Goal: Task Accomplishment & Management: Manage account settings

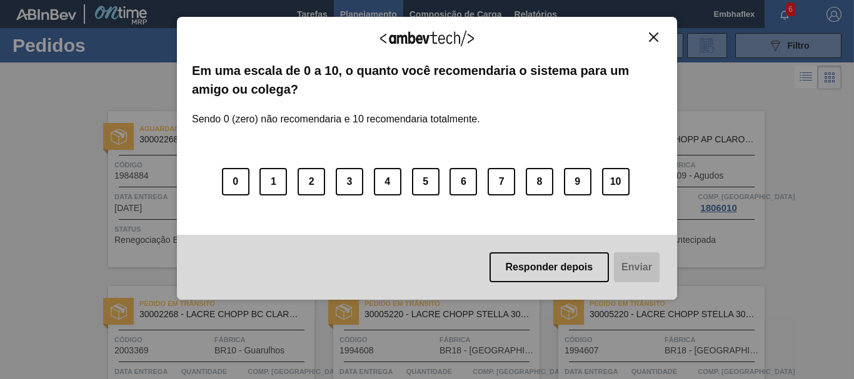
click at [654, 35] on img "Close" at bounding box center [653, 36] width 9 height 9
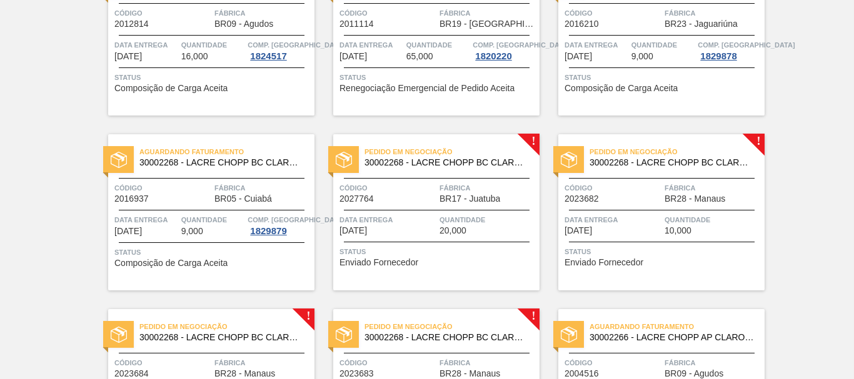
scroll to position [1450, 0]
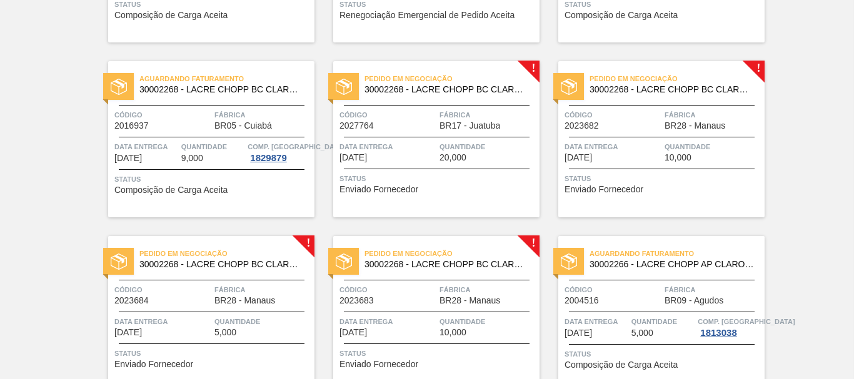
click at [481, 187] on div "Status Enviado Fornecedor" at bounding box center [437, 182] width 197 height 20
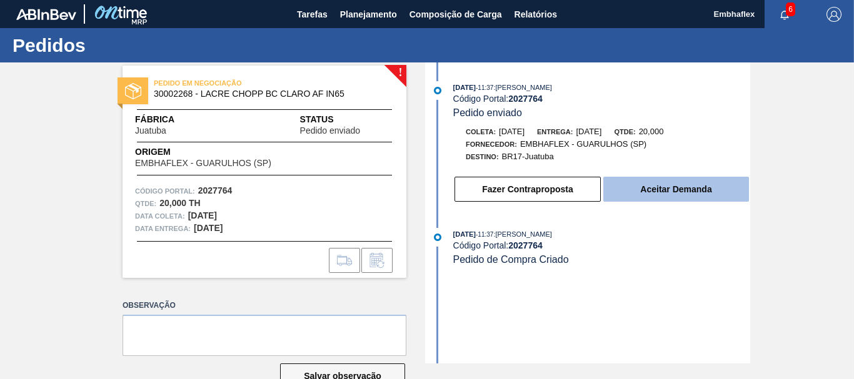
click at [655, 183] on button "Aceitar Demanda" at bounding box center [676, 189] width 146 height 25
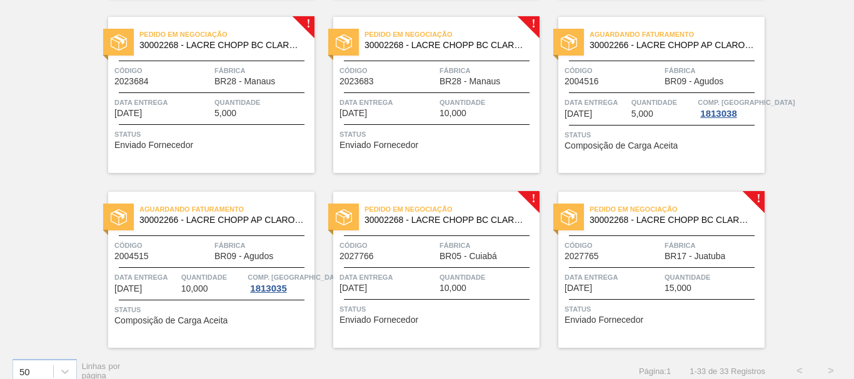
scroll to position [1670, 0]
click at [469, 324] on div "Pedido em Negociação 30002268 - LACRE CHOPP BC CLARO AF IN65 Código 2027766 Fáb…" at bounding box center [436, 269] width 206 height 156
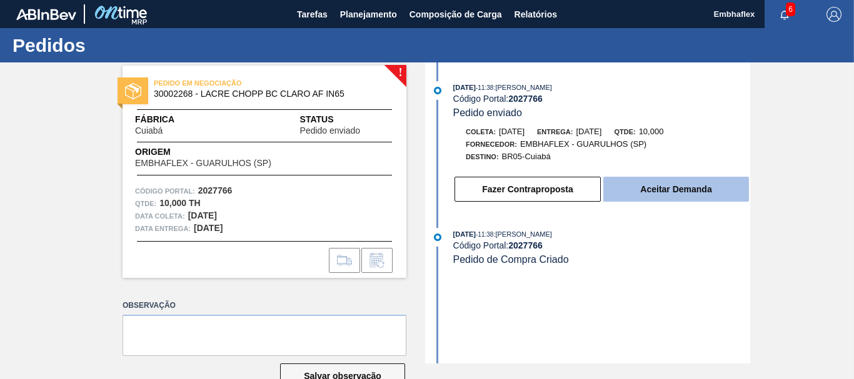
click at [682, 182] on button "Aceitar Demanda" at bounding box center [676, 189] width 146 height 25
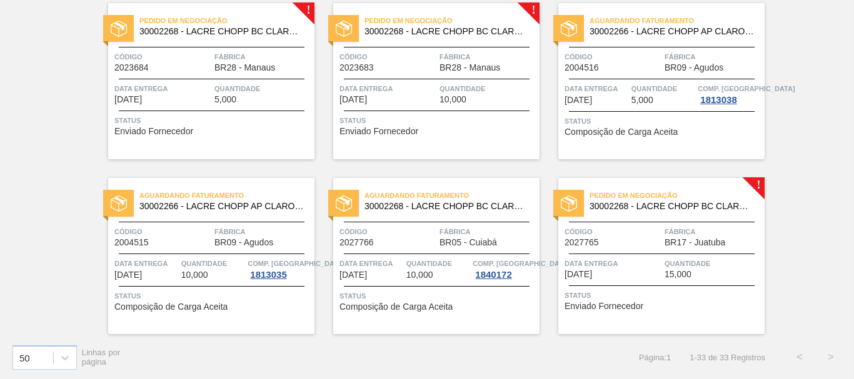
scroll to position [1684, 0]
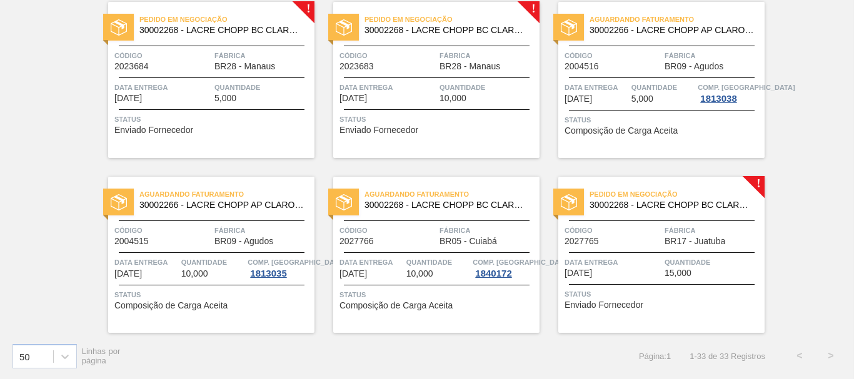
click at [690, 288] on span "Status" at bounding box center [662, 294] width 197 height 12
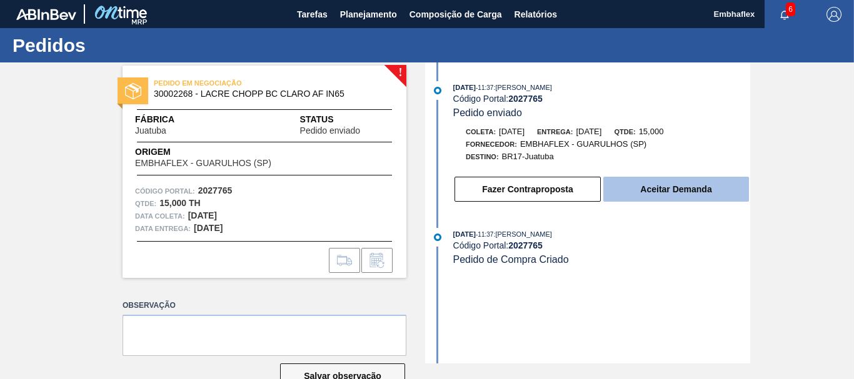
click at [645, 200] on button "Aceitar Demanda" at bounding box center [676, 189] width 146 height 25
